Goal: Transaction & Acquisition: Book appointment/travel/reservation

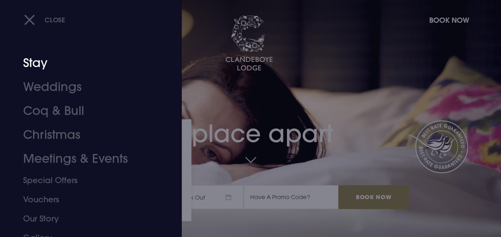
scroll to position [40, 0]
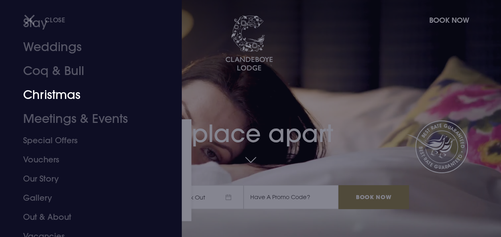
click at [45, 94] on link "Christmas" at bounding box center [85, 95] width 125 height 24
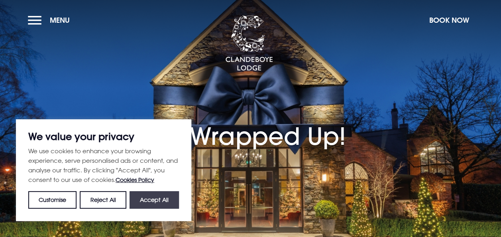
click at [148, 199] on button "Accept All" at bounding box center [154, 200] width 49 height 18
checkbox input "true"
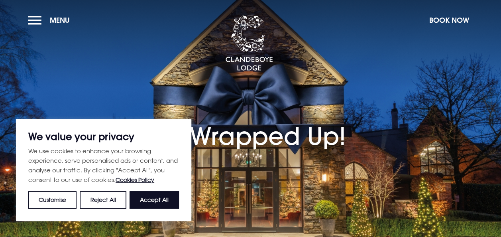
checkbox input "true"
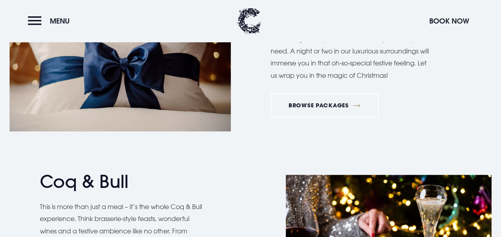
scroll to position [439, 0]
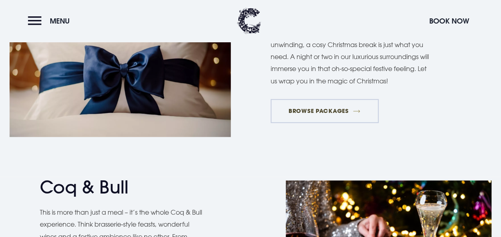
click at [343, 114] on link "BROWSE PACKAGES" at bounding box center [325, 111] width 108 height 24
